Goal: Task Accomplishment & Management: Manage account settings

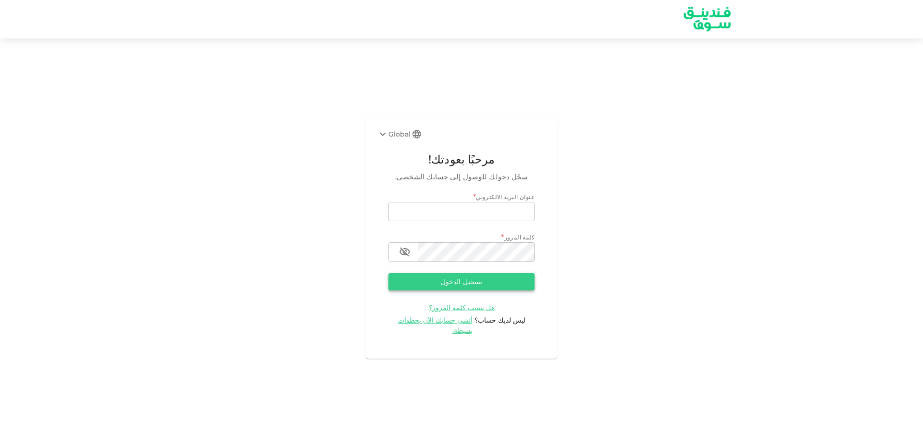
type input "[EMAIL_ADDRESS][DOMAIN_NAME]"
click at [513, 289] on button "تسجيل الدخول" at bounding box center [461, 281] width 146 height 17
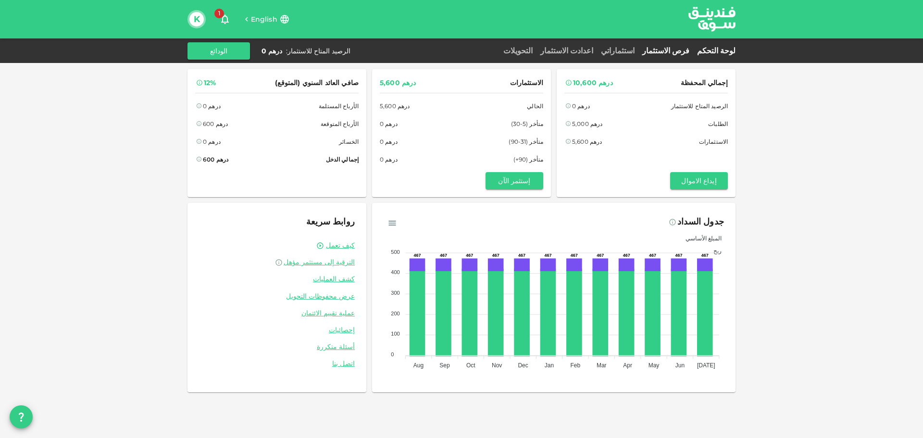
click at [667, 50] on link "فرص الاستثمار" at bounding box center [665, 50] width 55 height 9
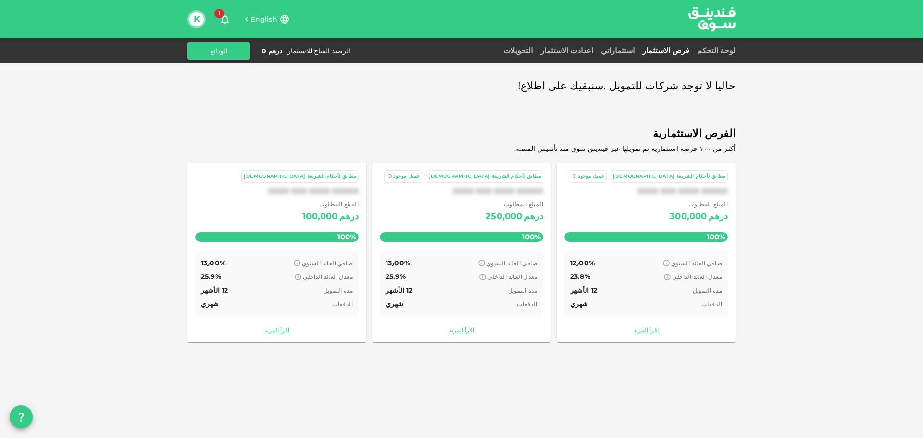
click at [638, 55] on div "استثماراتي" at bounding box center [617, 51] width 41 height 12
click at [652, 44] on div "لوحة التحكم فرص الاستثمار استثماراتي اعدادت الاستثمار التحويلات الرصيد المتاح ل…" at bounding box center [462, 50] width 548 height 17
click at [638, 50] on link "استثماراتي" at bounding box center [617, 50] width 41 height 9
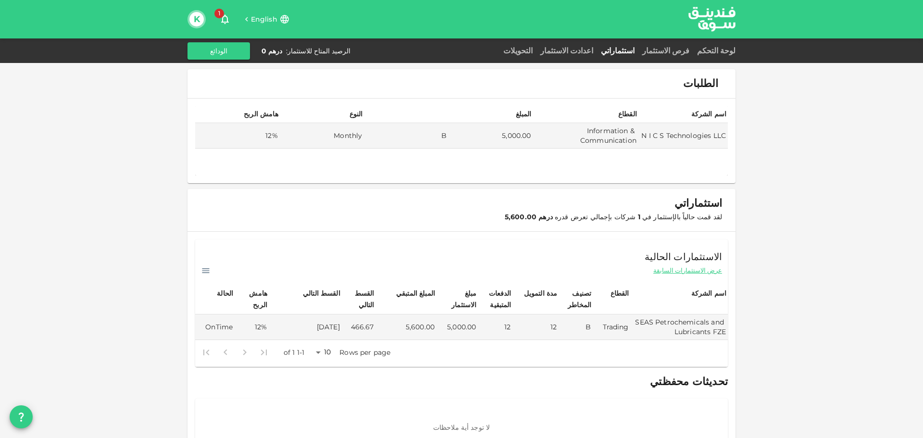
click at [224, 23] on icon "button" at bounding box center [225, 19] width 12 height 12
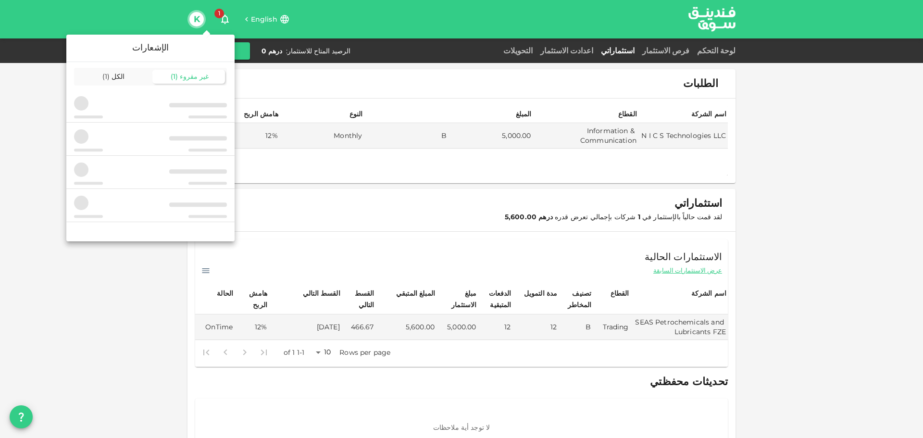
click at [161, 81] on div "غير مقروء ( 1 )" at bounding box center [188, 77] width 73 height 14
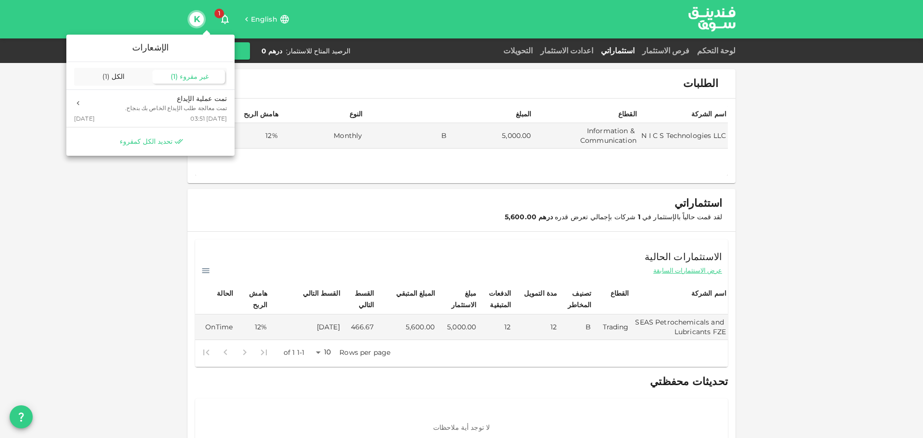
click at [153, 142] on span "تحديد الكل كمقروء" at bounding box center [146, 141] width 53 height 9
click at [0, 219] on div at bounding box center [461, 219] width 923 height 438
